Goal: Task Accomplishment & Management: Complete application form

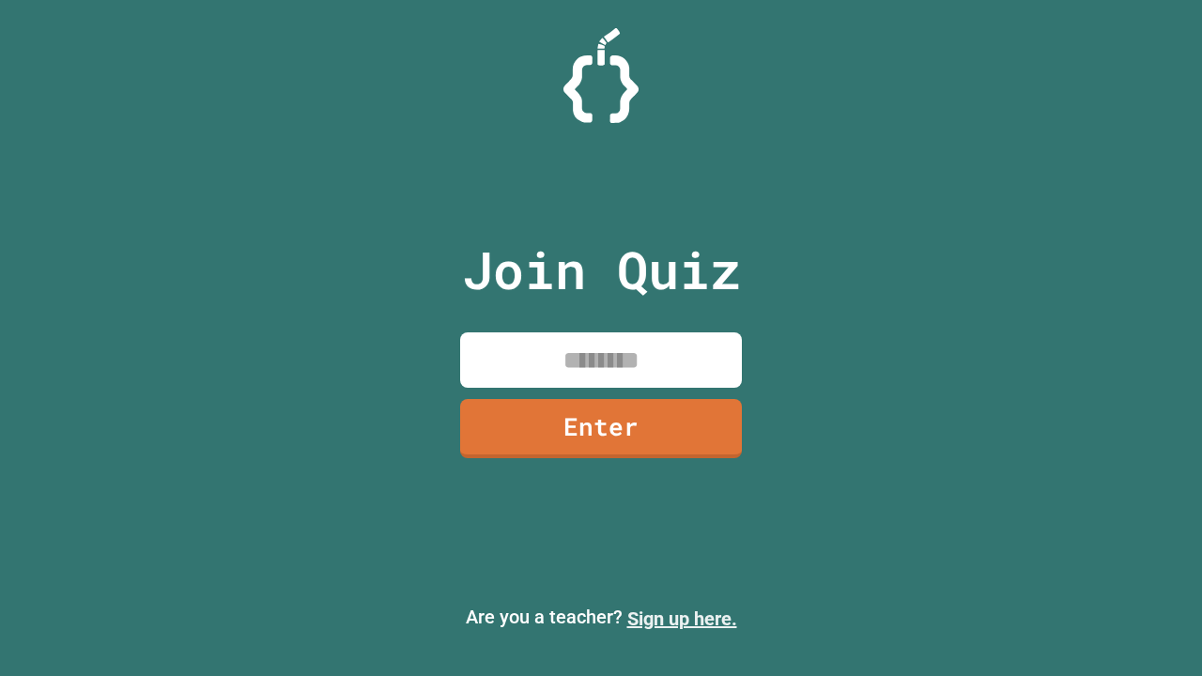
click at [682, 619] on link "Sign up here." at bounding box center [683, 619] width 110 height 23
